Goal: Complete application form: Complete application form

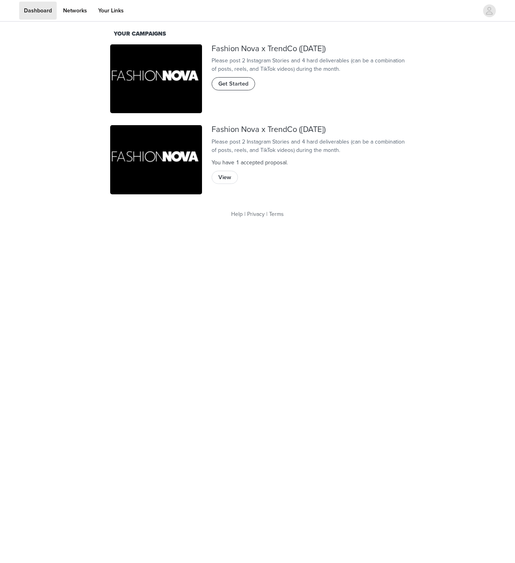
click at [242, 88] on span "Get Started" at bounding box center [234, 84] width 30 height 9
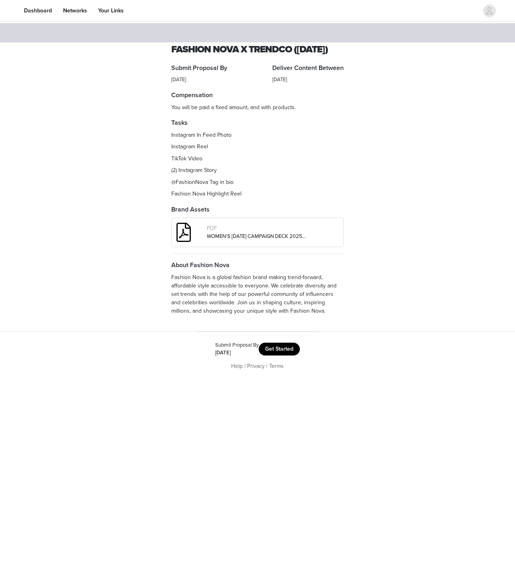
click at [286, 354] on footer "Submit Proposal By [DATE] Get Started Help | Privacy | Terms" at bounding box center [257, 355] width 123 height 49
click at [286, 355] on button "Get Started" at bounding box center [279, 348] width 41 height 13
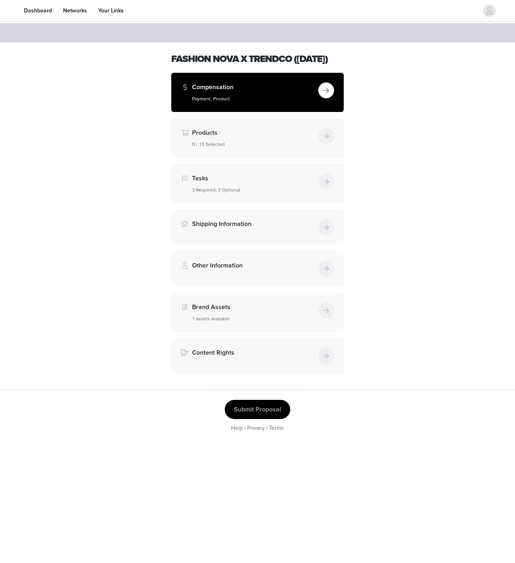
click at [327, 98] on button "button" at bounding box center [326, 90] width 16 height 16
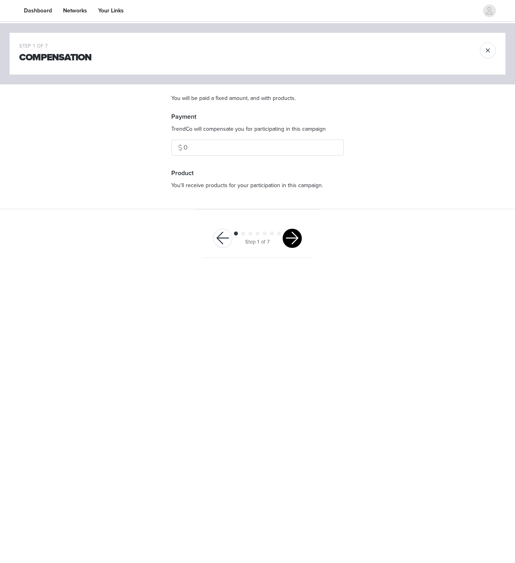
click at [296, 233] on button "button" at bounding box center [292, 238] width 19 height 19
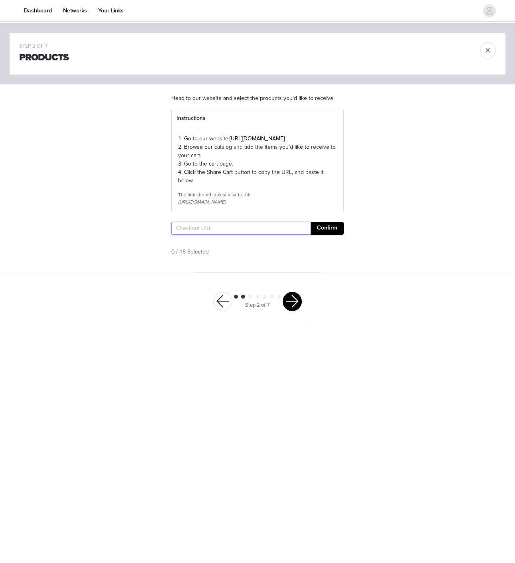
click at [289, 235] on input "text" at bounding box center [240, 228] width 139 height 13
paste input "[URL][DOMAIN_NAME]"
type input "[URL][DOMAIN_NAME]"
click at [332, 235] on button "Confirm" at bounding box center [327, 228] width 33 height 13
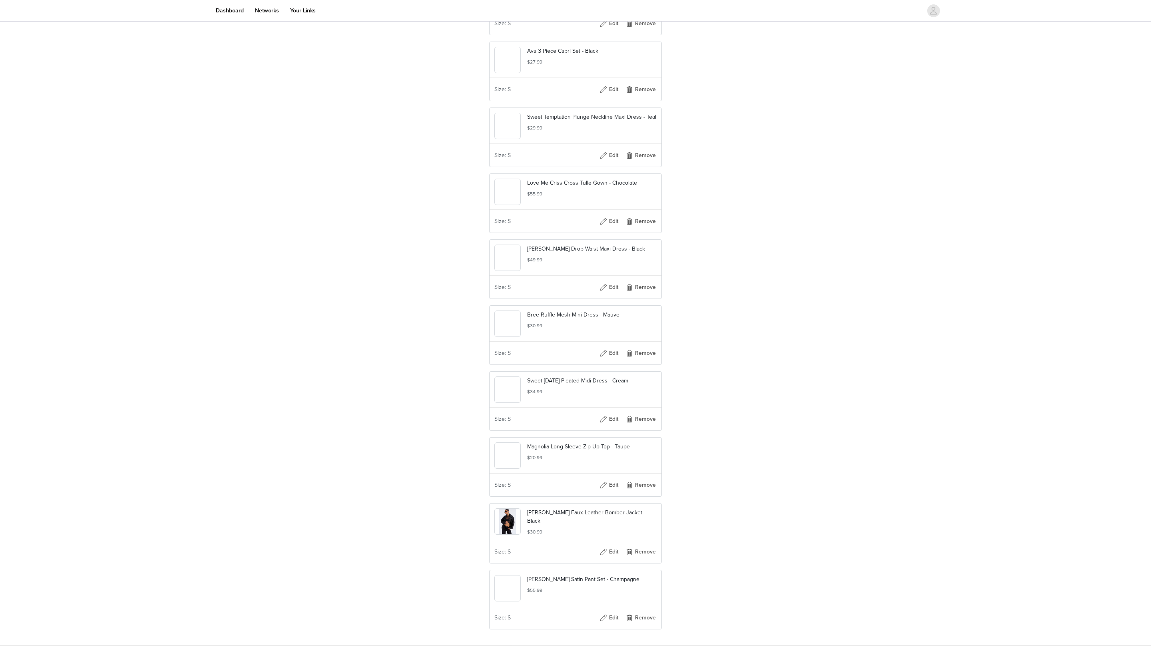
scroll to position [686, 0]
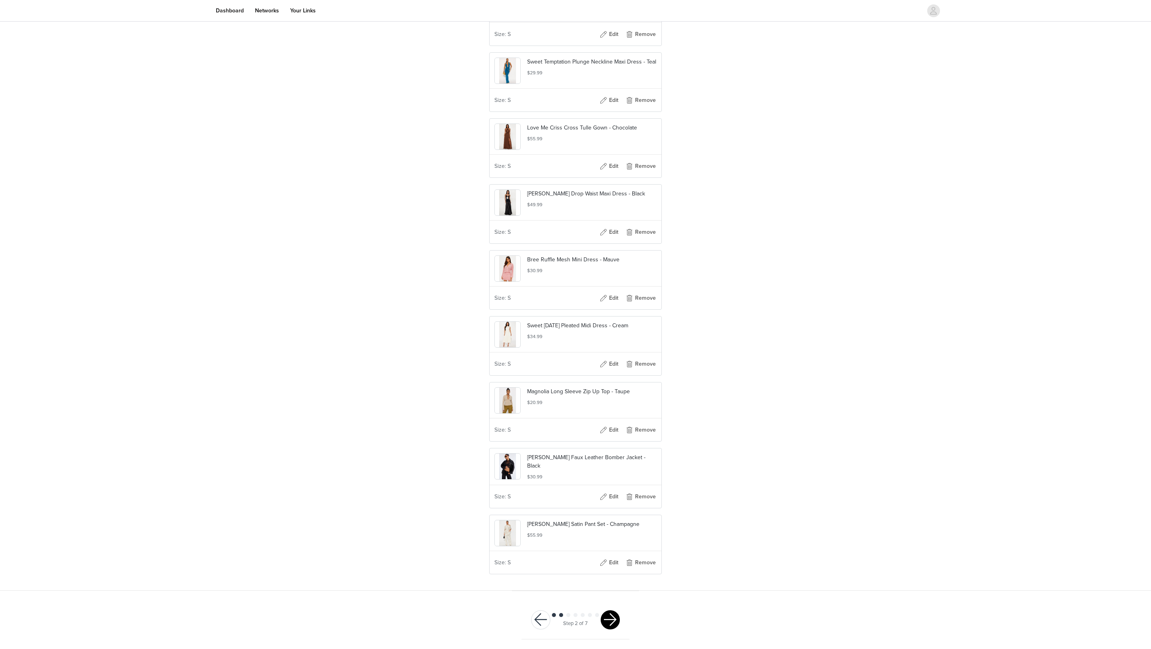
click at [515, 562] on button "button" at bounding box center [610, 619] width 19 height 19
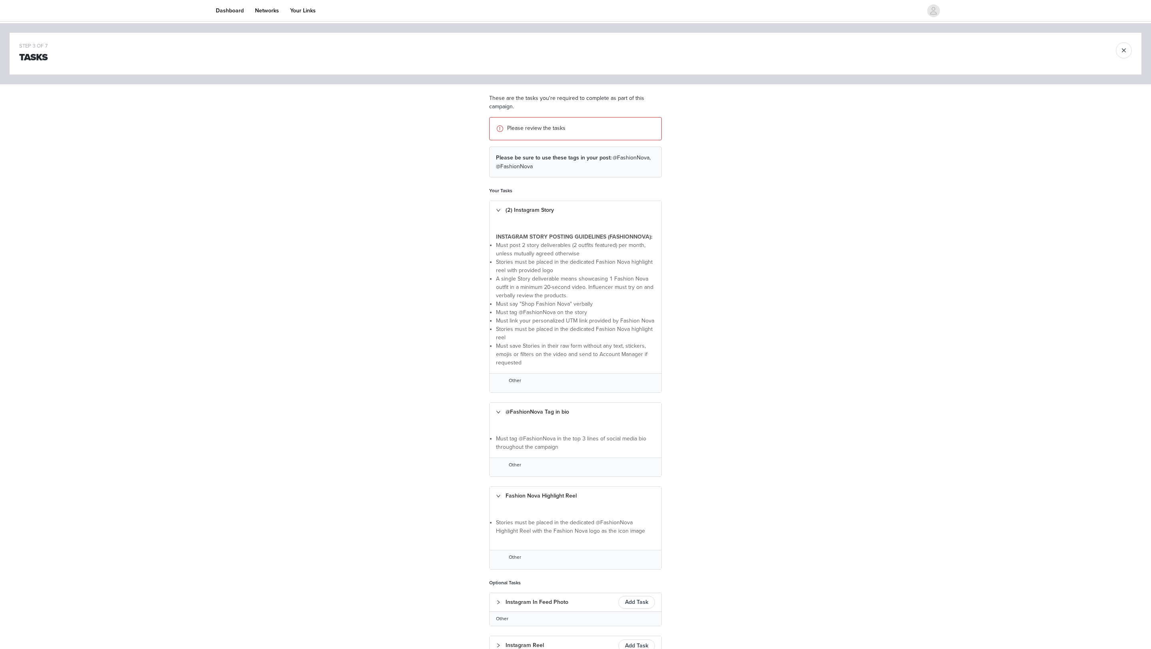
scroll to position [142, 0]
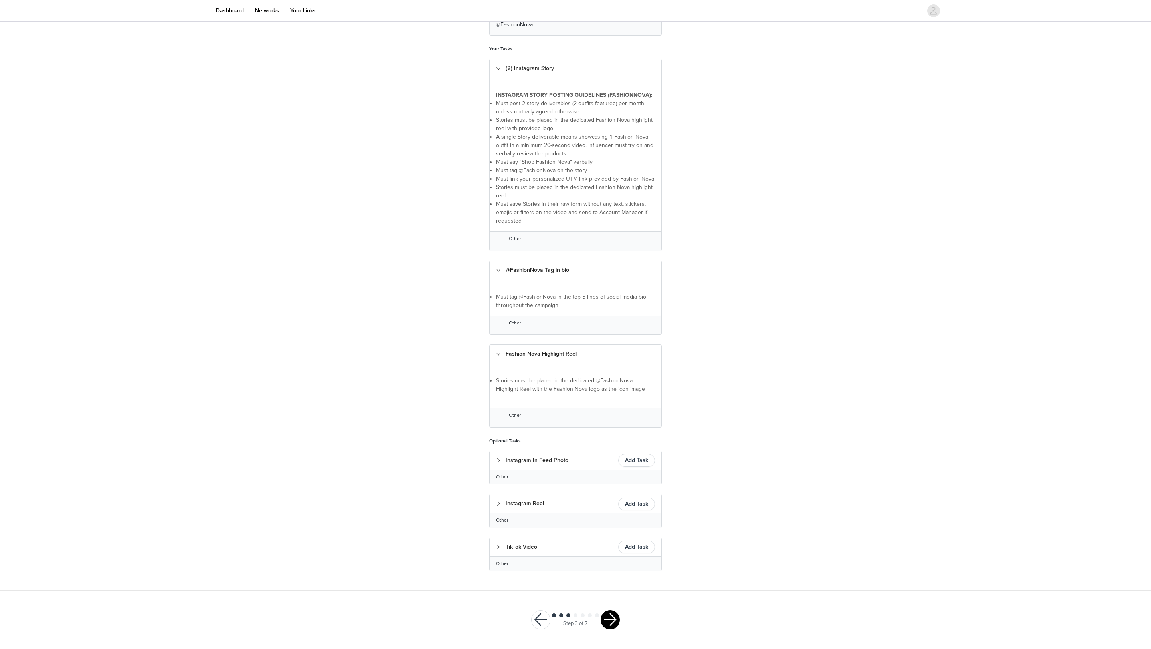
click at [515, 562] on button "button" at bounding box center [610, 619] width 19 height 19
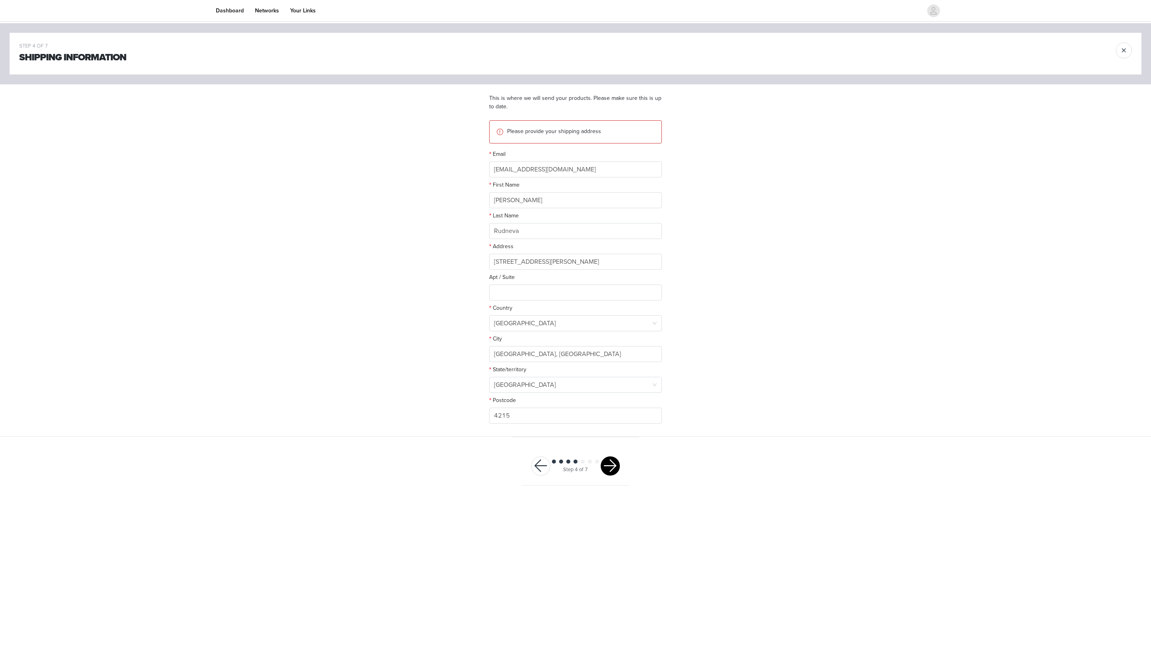
click at [515, 466] on button "button" at bounding box center [610, 465] width 19 height 19
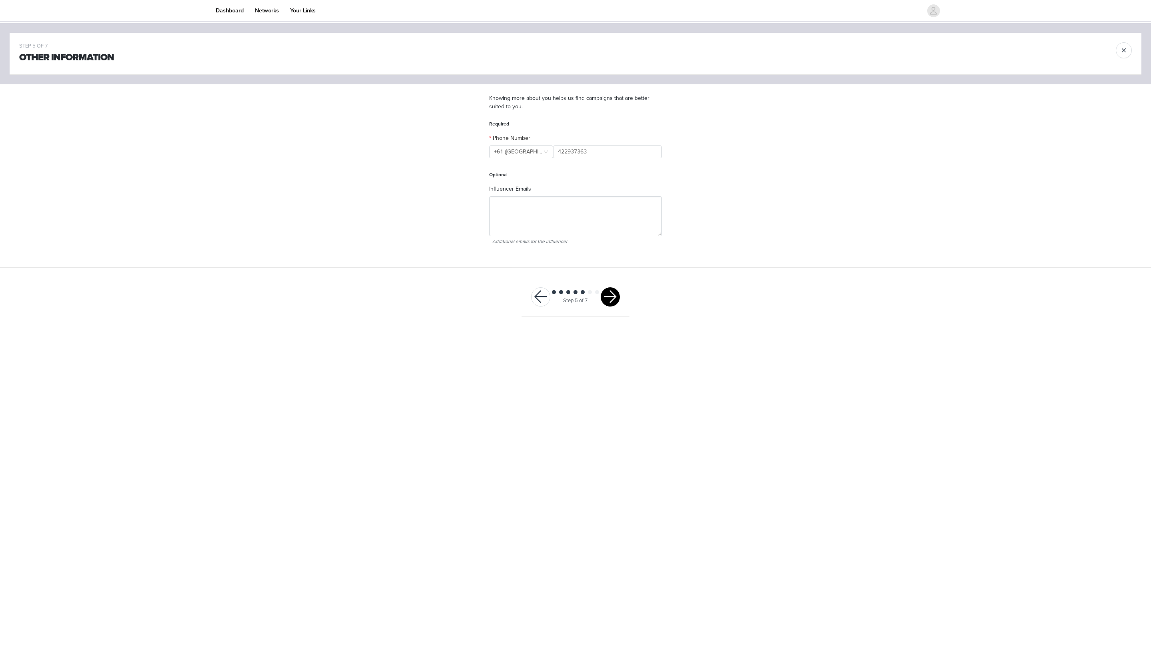
click at [515, 300] on button "button" at bounding box center [610, 296] width 19 height 19
click at [515, 184] on button "button" at bounding box center [610, 184] width 19 height 19
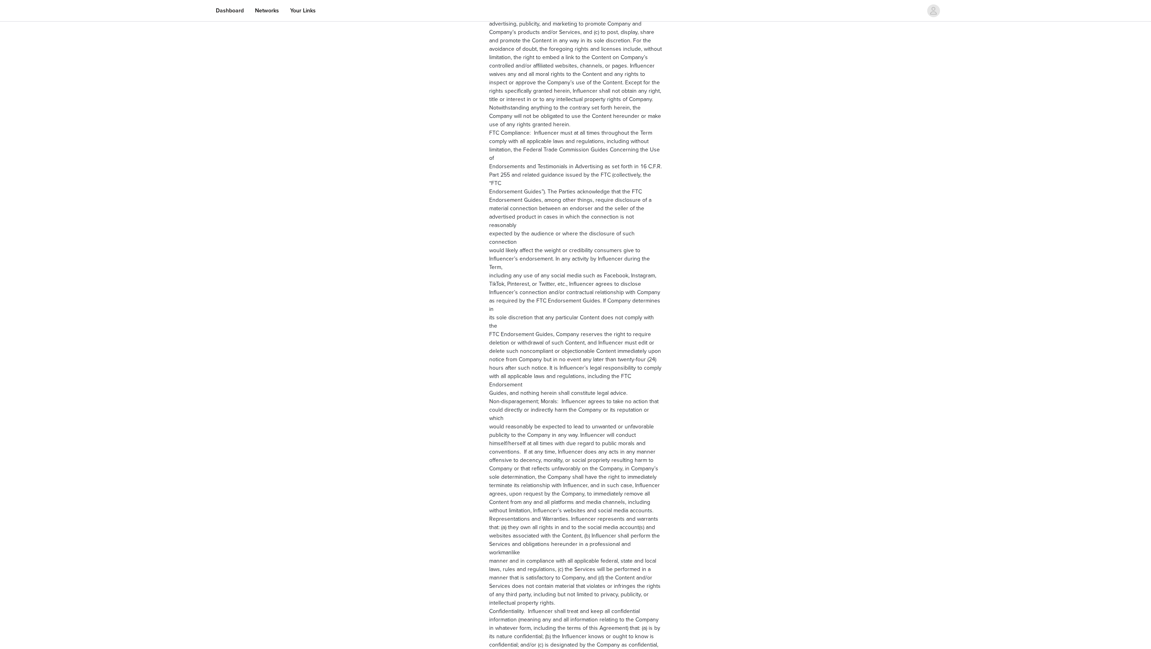
scroll to position [766, 0]
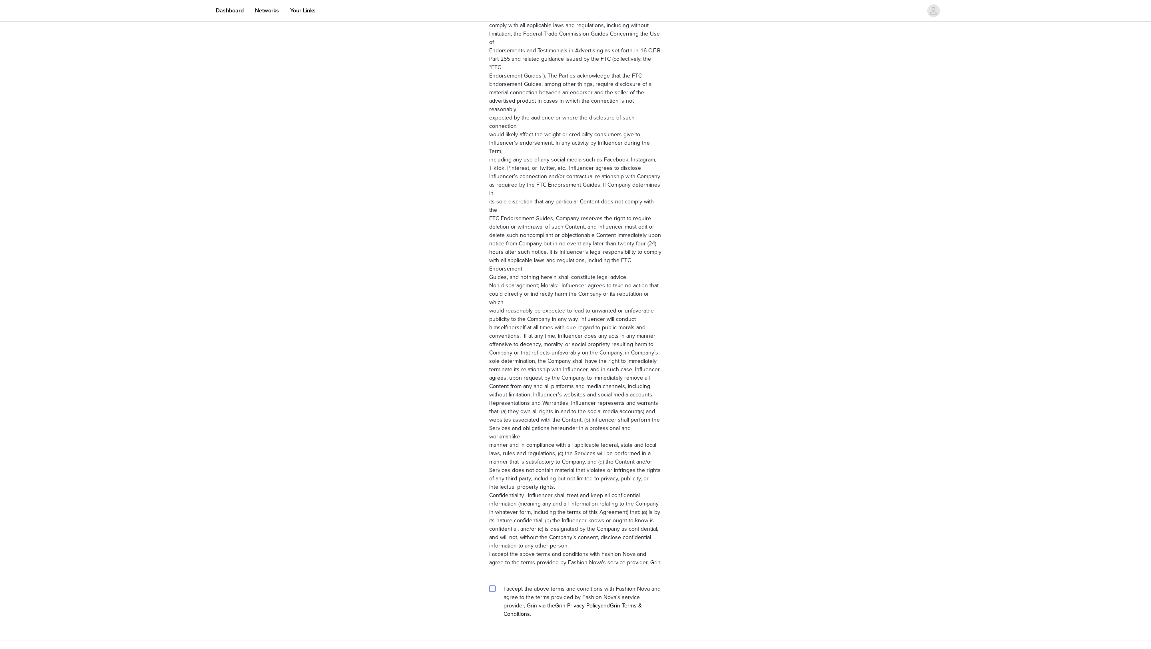
click at [495, 562] on span at bounding box center [492, 588] width 6 height 6
click at [495, 562] on input "checkbox" at bounding box center [492, 588] width 6 height 6
checkbox input "true"
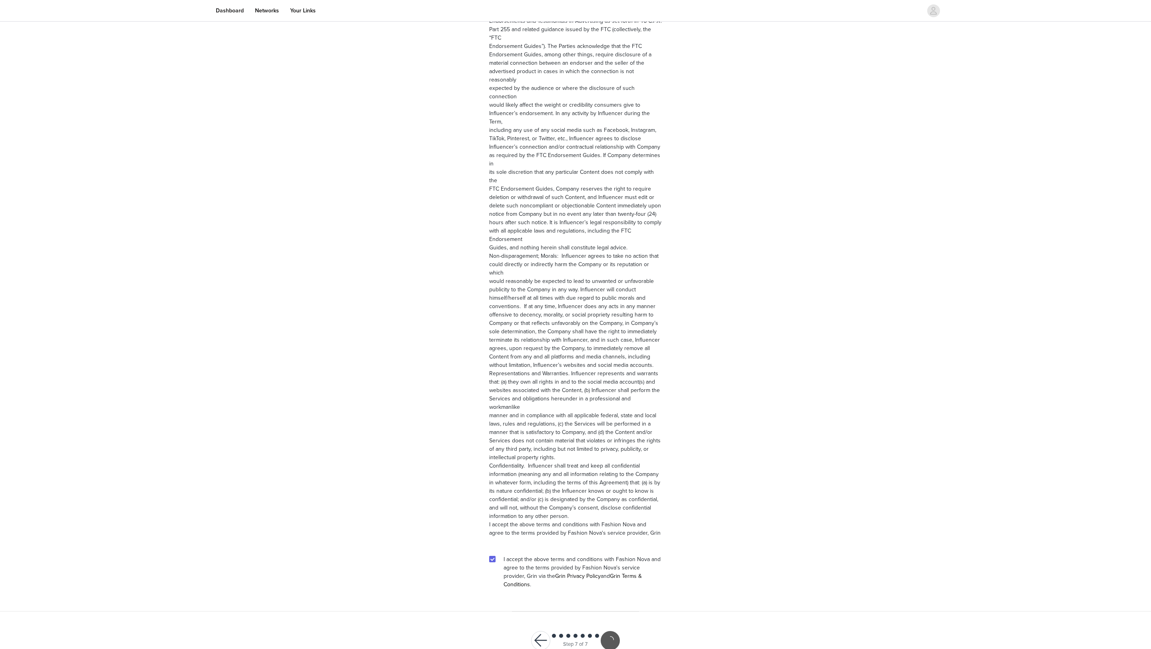
scroll to position [737, 0]
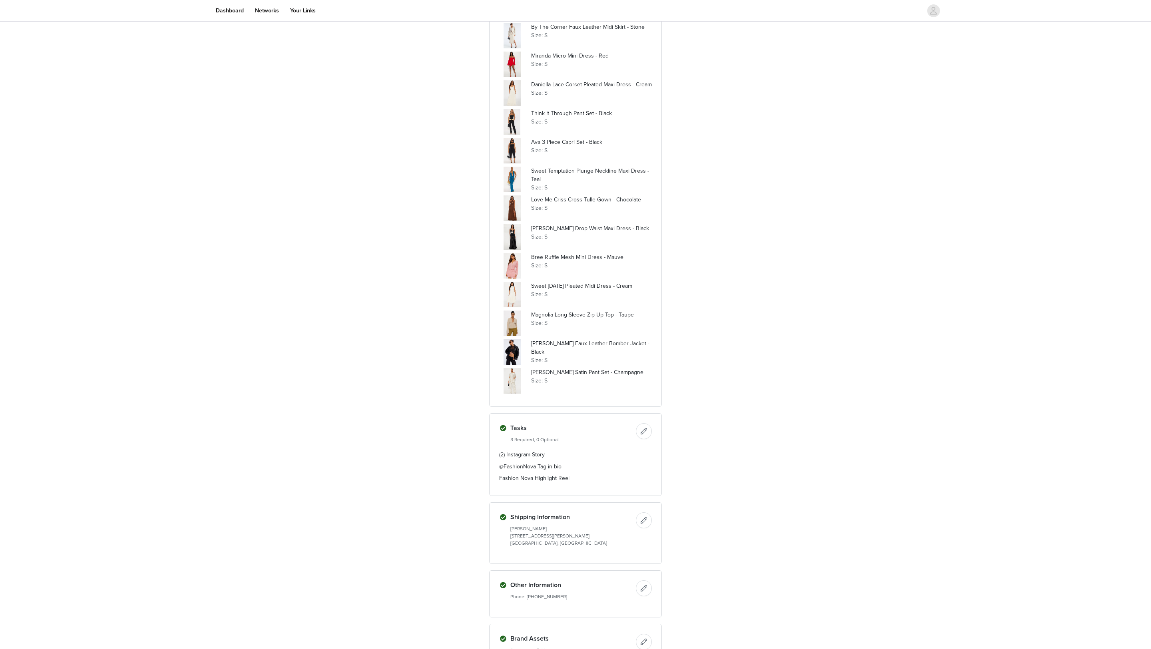
scroll to position [352, 0]
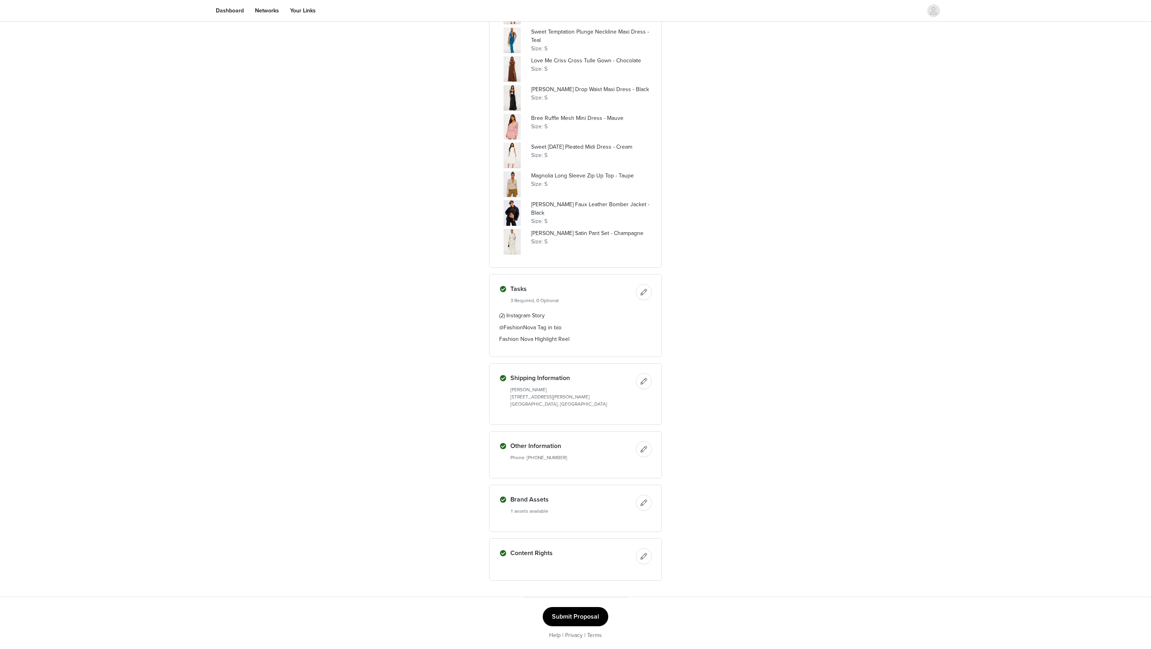
click at [515, 562] on button "Submit Proposal" at bounding box center [576, 616] width 66 height 19
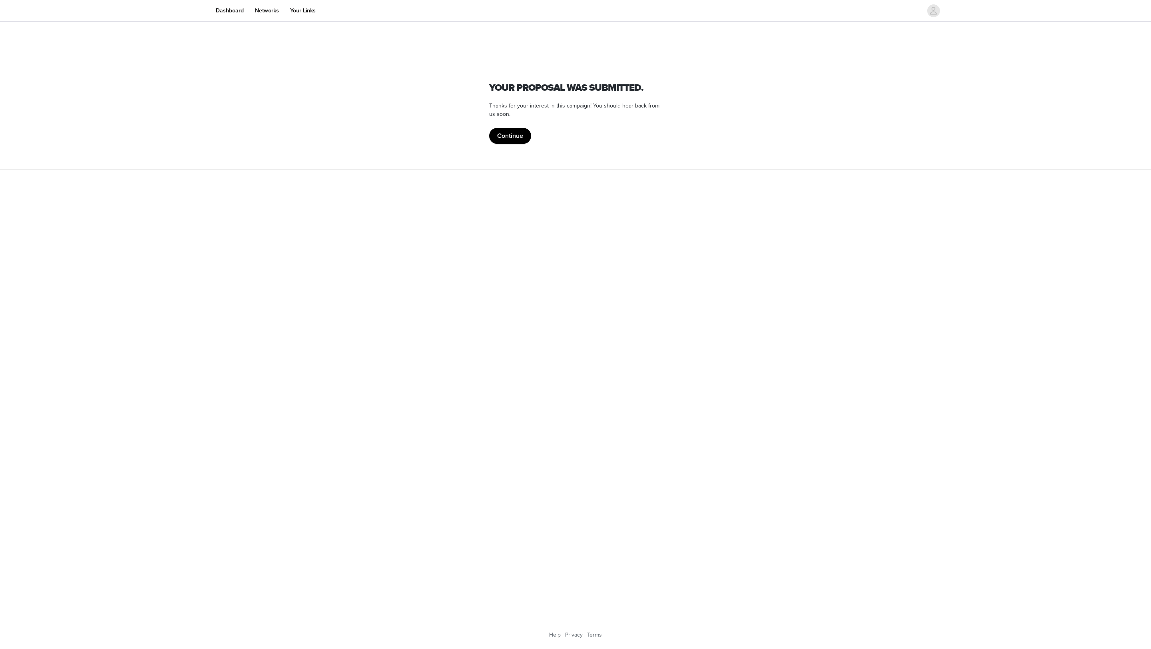
scroll to position [0, 0]
